Goal: Task Accomplishment & Management: Manage account settings

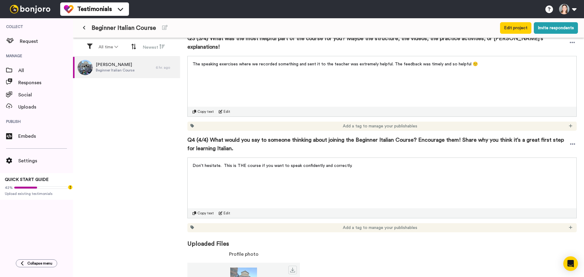
scroll to position [338, 0]
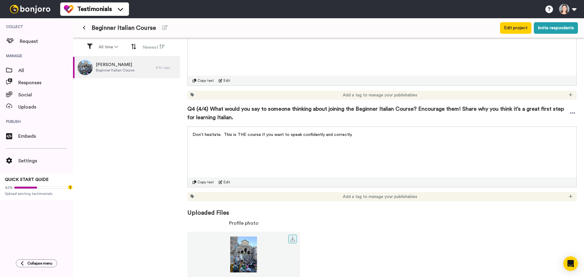
click at [251, 248] on img at bounding box center [244, 255] width 113 height 36
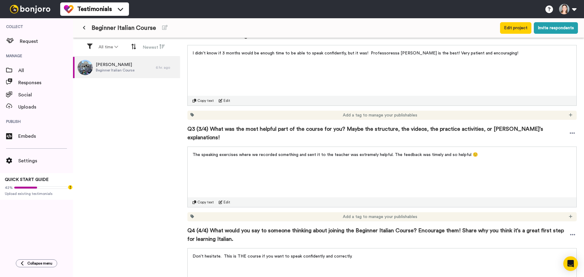
scroll to position [0, 0]
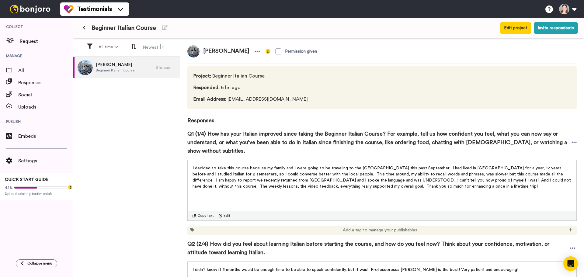
click at [84, 26] on button at bounding box center [84, 28] width 10 height 11
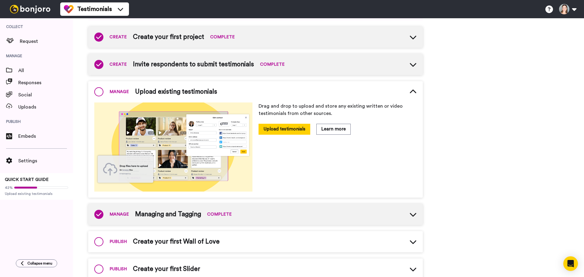
scroll to position [91, 0]
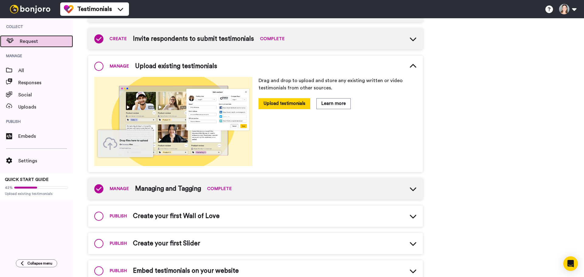
click at [41, 41] on span "Request" at bounding box center [46, 41] width 53 height 7
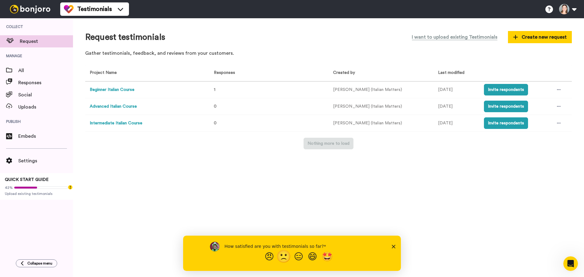
click at [286, 258] on button "🙁" at bounding box center [285, 257] width 16 height 12
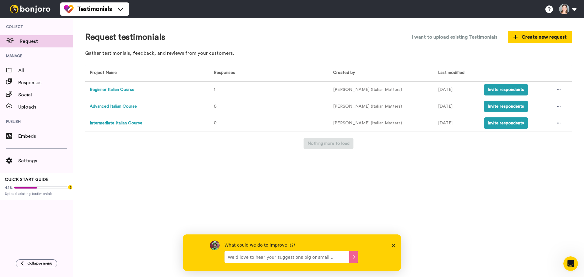
click at [112, 92] on button "Beginner Italian Course" at bounding box center [112, 90] width 45 height 6
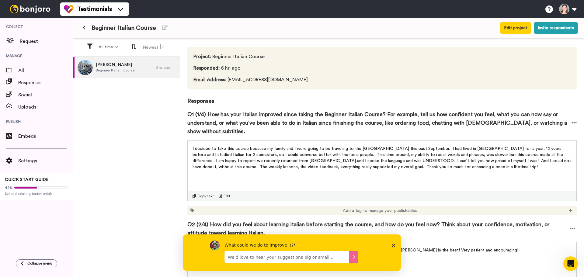
scroll to position [30, 0]
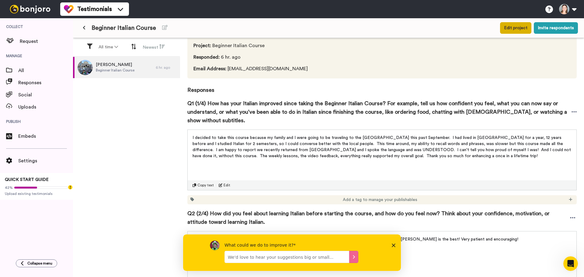
click at [514, 30] on button "Edit project" at bounding box center [515, 28] width 31 height 12
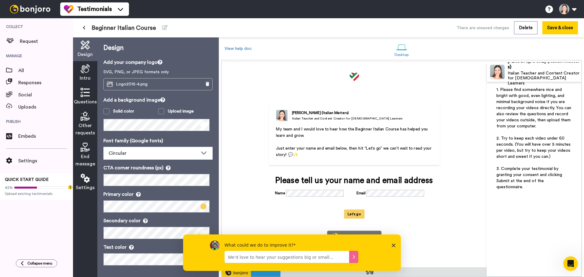
click at [546, 184] on p "3. Complete your testimonial by granting your consent and clicking Submit at th…" at bounding box center [534, 178] width 75 height 24
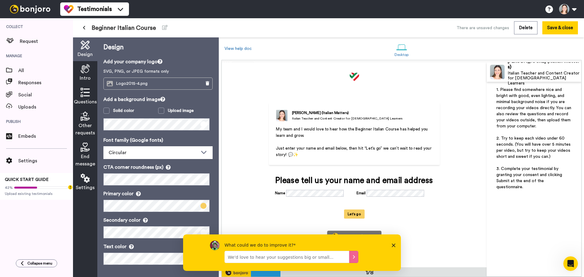
click at [18, 11] on img at bounding box center [30, 9] width 46 height 9
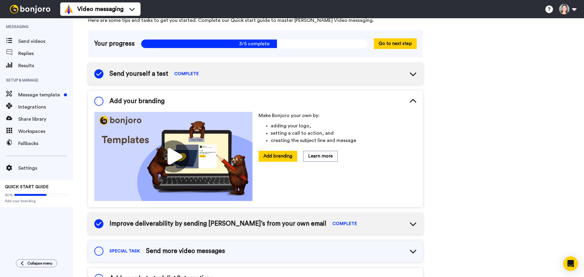
scroll to position [30, 0]
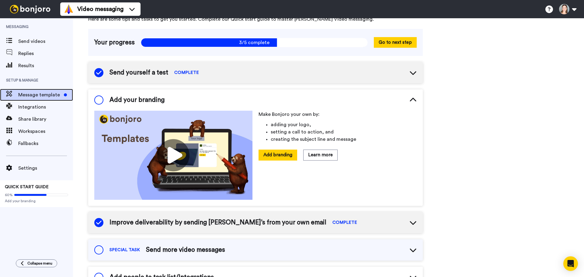
click at [50, 97] on span "Message template" at bounding box center [39, 94] width 43 height 7
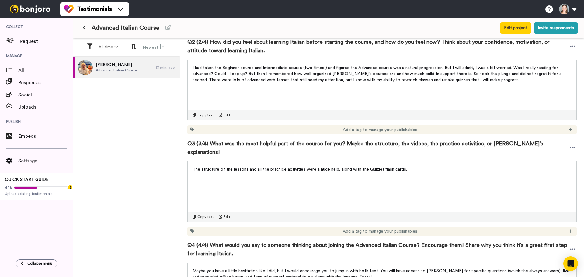
scroll to position [338, 0]
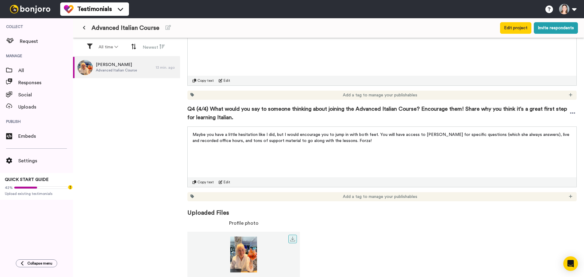
click at [251, 250] on img at bounding box center [244, 255] width 113 height 36
click at [297, 237] on img at bounding box center [244, 255] width 113 height 36
click at [294, 237] on icon at bounding box center [292, 239] width 5 height 5
